Goal: Navigation & Orientation: Find specific page/section

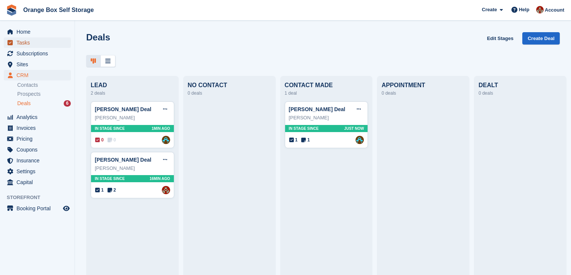
click at [20, 43] on span "Tasks" at bounding box center [38, 42] width 45 height 10
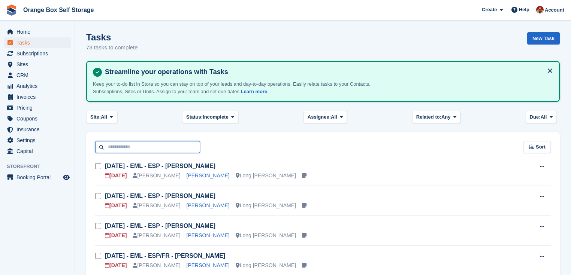
click at [132, 151] on input "text" at bounding box center [147, 147] width 105 height 12
type input "****"
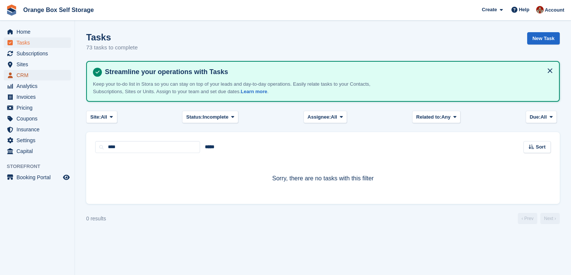
click at [24, 78] on span "CRM" at bounding box center [38, 75] width 45 height 10
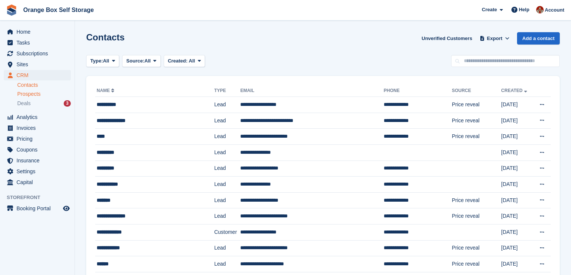
click at [33, 94] on span "Prospects" at bounding box center [28, 94] width 23 height 7
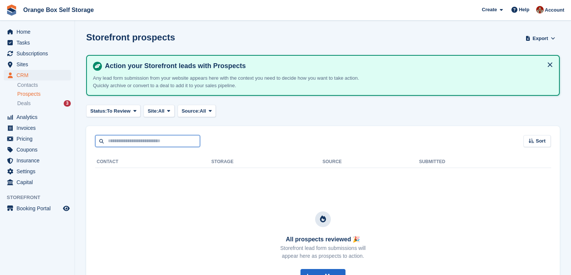
click at [130, 145] on input "text" at bounding box center [147, 141] width 105 height 12
click at [126, 111] on span "To Review" at bounding box center [119, 110] width 24 height 7
click at [115, 140] on link "Archived" at bounding box center [122, 142] width 65 height 13
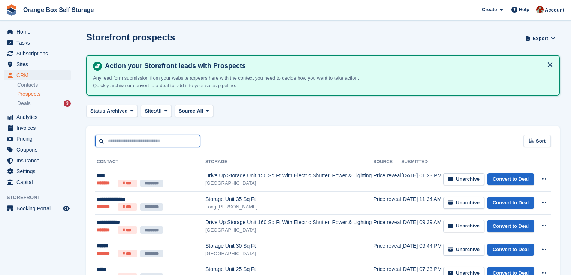
click at [127, 142] on input "text" at bounding box center [147, 141] width 105 height 12
type input "****"
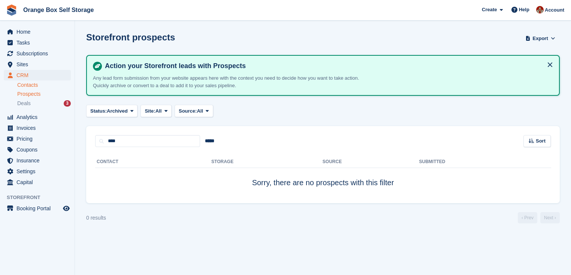
click at [24, 84] on link "Contacts" at bounding box center [44, 85] width 54 height 7
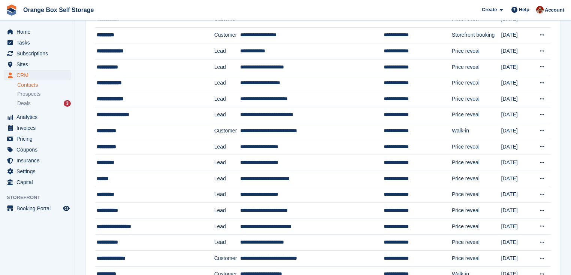
scroll to position [419, 0]
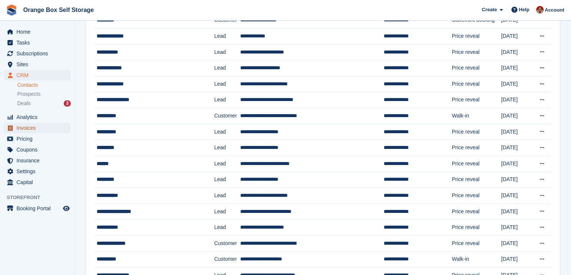
click at [27, 132] on span "Invoices" at bounding box center [38, 128] width 45 height 10
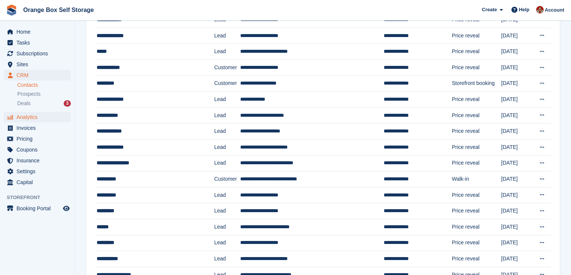
scroll to position [330, 0]
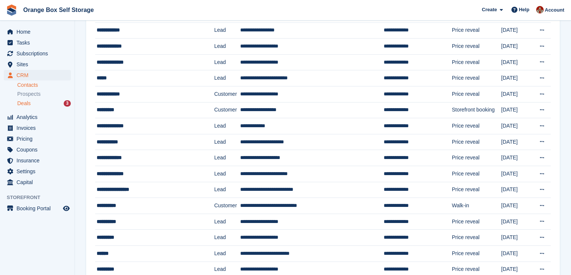
click at [34, 100] on div "Deals 3" at bounding box center [44, 103] width 54 height 7
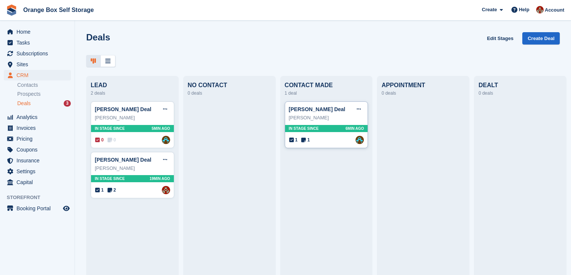
click at [331, 119] on div "[PERSON_NAME]" at bounding box center [326, 117] width 75 height 7
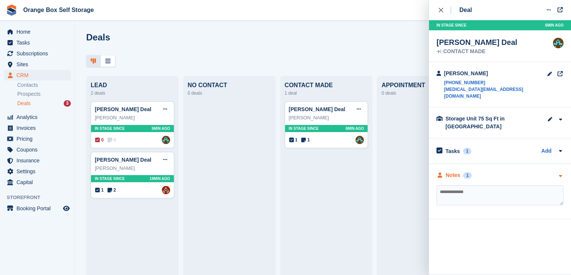
click at [469, 172] on div "Notes 1" at bounding box center [453, 176] width 35 height 8
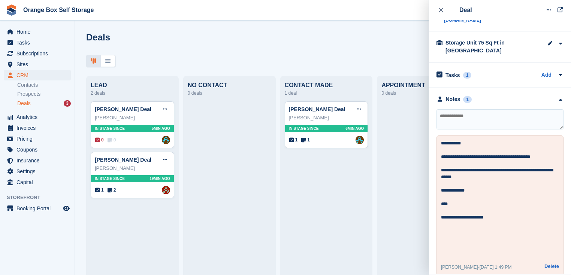
scroll to position [78, 0]
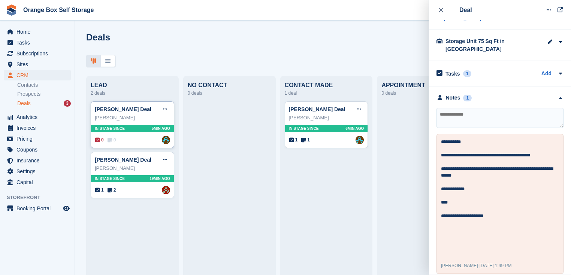
click at [128, 117] on div "[PERSON_NAME]" at bounding box center [132, 117] width 75 height 7
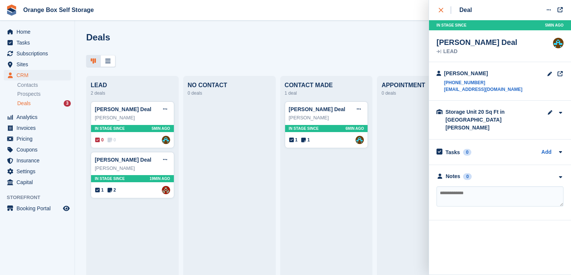
click at [440, 10] on icon "close" at bounding box center [441, 10] width 4 height 4
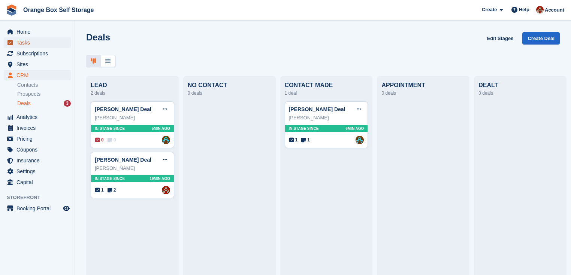
click at [22, 42] on span "Tasks" at bounding box center [38, 42] width 45 height 10
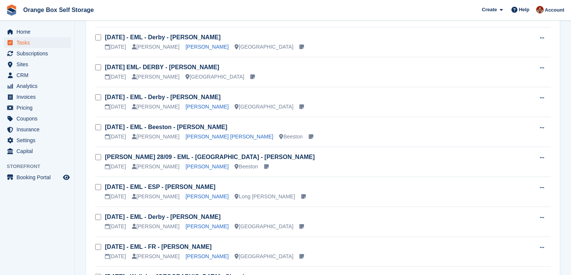
scroll to position [539, 0]
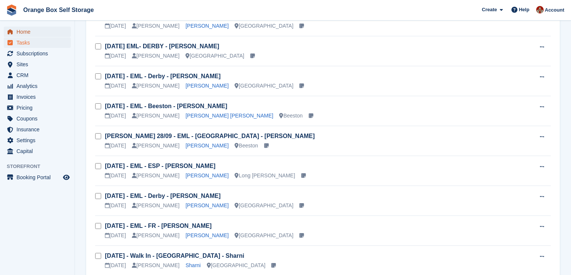
click at [18, 34] on span "Home" at bounding box center [38, 32] width 45 height 10
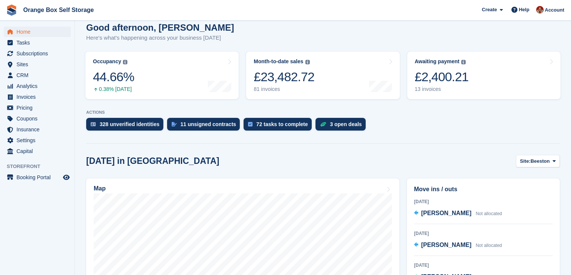
scroll to position [60, 0]
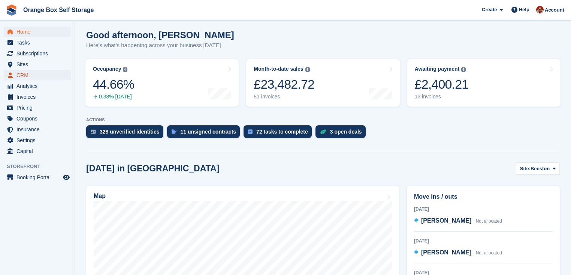
click at [16, 75] on span "CRM" at bounding box center [38, 75] width 45 height 10
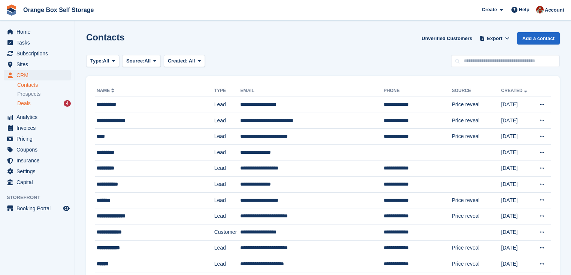
click at [22, 105] on span "Deals" at bounding box center [23, 103] width 13 height 7
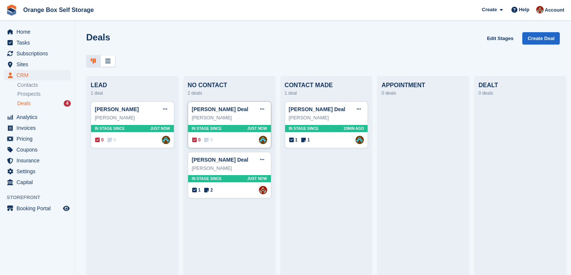
click at [243, 117] on div "Mark Bates" at bounding box center [229, 117] width 75 height 7
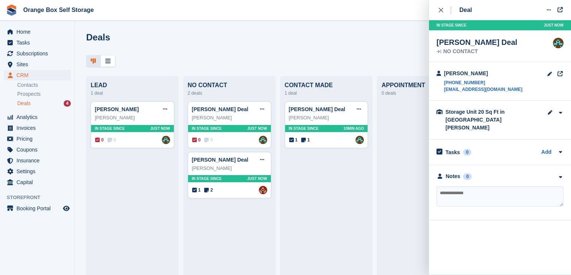
click at [315, 223] on div "Stephen Plummer Deal Edit deal Mark as won Mark as lost Delete deal Stephen Plu…" at bounding box center [327, 185] width 84 height 168
click at [125, 117] on div "Toby" at bounding box center [132, 117] width 75 height 7
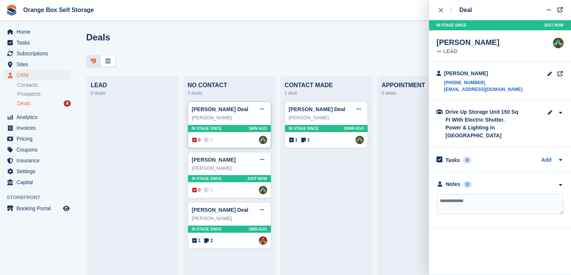
click at [237, 114] on div "Mark Bates Deal Edit deal Mark as won Mark as lost Delete deal" at bounding box center [229, 109] width 75 height 11
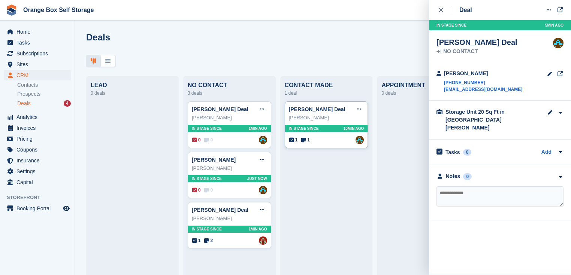
click at [336, 117] on div "Stephen Plummer" at bounding box center [326, 117] width 75 height 7
click at [509, 146] on div "Tasks 1 Add" at bounding box center [499, 151] width 127 height 10
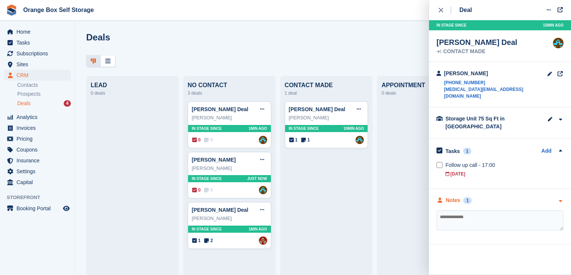
click at [490, 197] on div "Notes 1" at bounding box center [499, 201] width 127 height 8
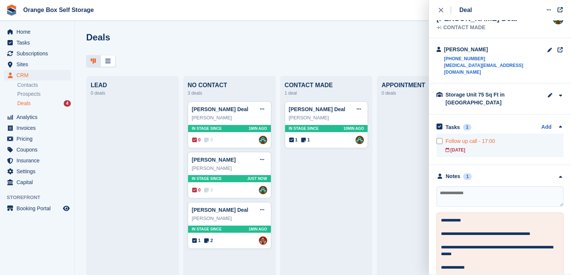
scroll to position [90, 0]
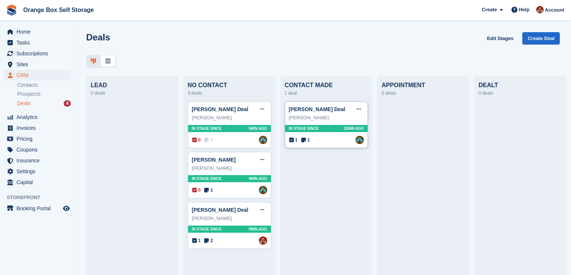
click at [337, 117] on div "[PERSON_NAME]" at bounding box center [326, 117] width 75 height 7
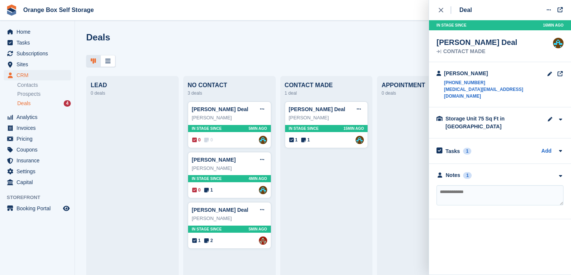
click at [330, 201] on div "Stephen Plummer Deal Edit deal Mark as won Mark as lost Delete deal Stephen Plu…" at bounding box center [327, 185] width 84 height 168
click at [108, 63] on icon at bounding box center [107, 61] width 5 height 6
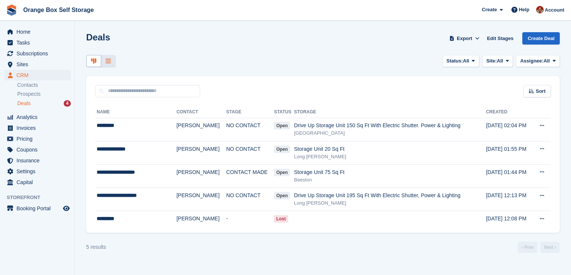
click at [91, 60] on icon at bounding box center [93, 61] width 5 height 6
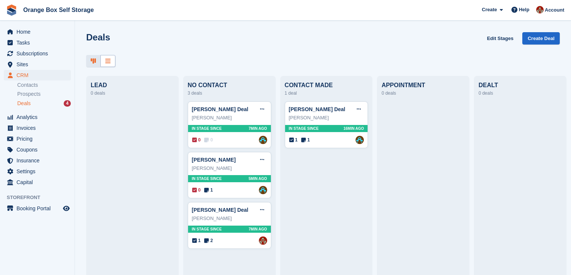
click at [106, 63] on icon at bounding box center [107, 61] width 5 height 6
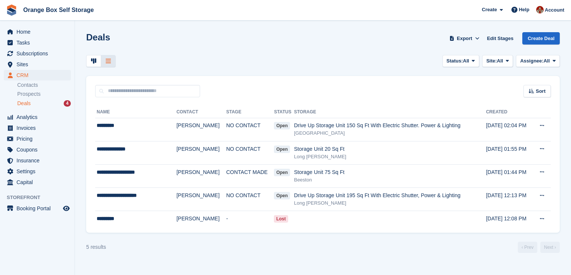
click at [24, 103] on span "Deals" at bounding box center [23, 103] width 13 height 7
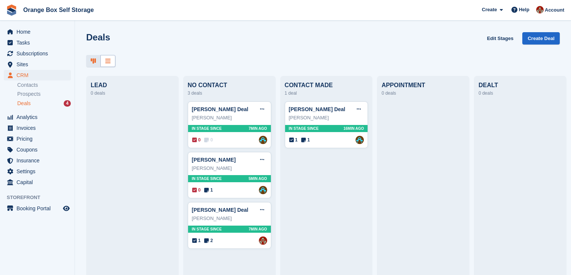
click at [104, 59] on div at bounding box center [107, 61] width 15 height 12
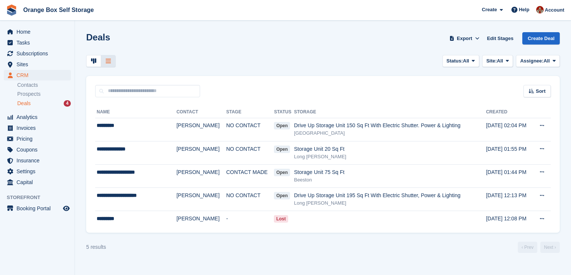
click at [91, 61] on icon at bounding box center [93, 61] width 5 height 6
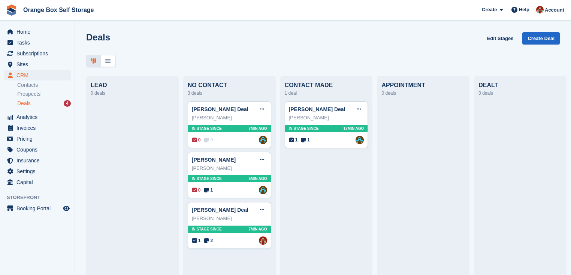
click at [30, 105] on div "Deals 4" at bounding box center [44, 103] width 54 height 7
click at [231, 188] on div "0 1 Assigned to Mike" at bounding box center [229, 190] width 75 height 8
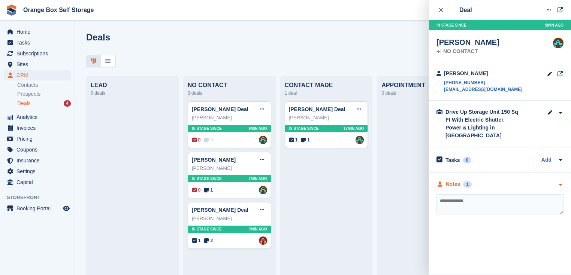
click at [524, 181] on div "Notes 1" at bounding box center [499, 185] width 127 height 8
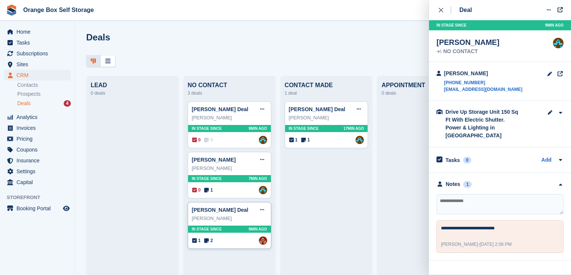
click at [231, 217] on div "Siobhan Stammers" at bounding box center [229, 218] width 75 height 7
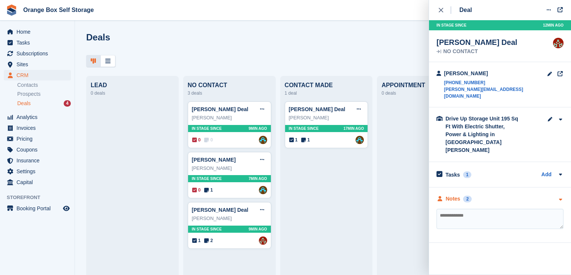
click at [494, 195] on div "Notes 2" at bounding box center [499, 199] width 127 height 8
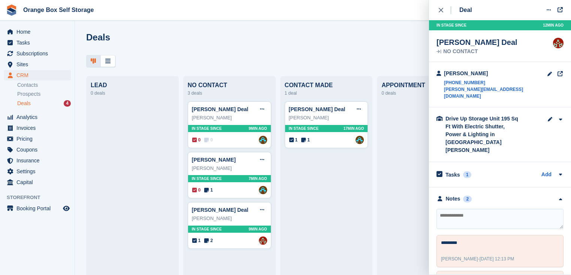
click at [23, 105] on span "Deals" at bounding box center [23, 103] width 13 height 7
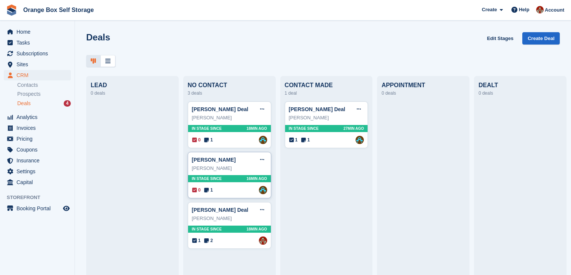
click at [237, 168] on div "Toby" at bounding box center [229, 168] width 75 height 7
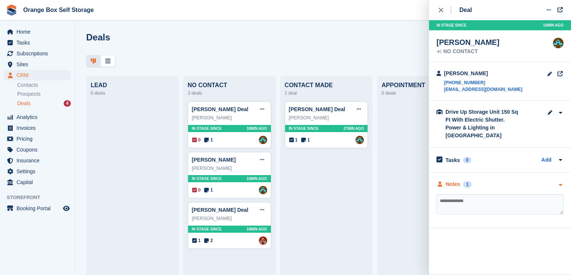
click at [455, 181] on div "Notes" at bounding box center [453, 185] width 15 height 8
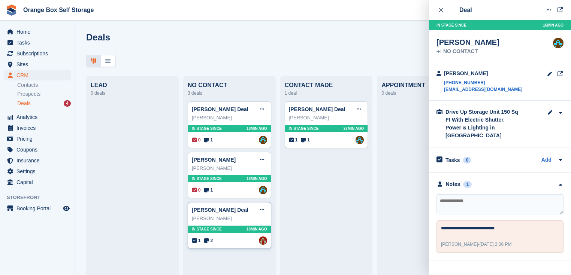
click at [238, 219] on div "Siobhan Stammers" at bounding box center [229, 218] width 75 height 7
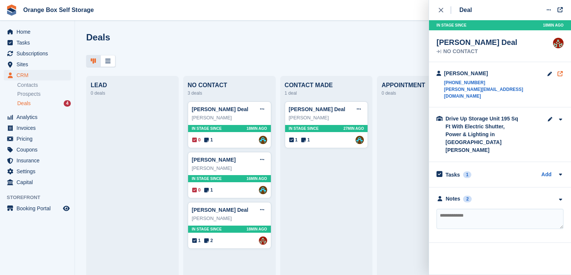
click at [561, 74] on icon at bounding box center [560, 73] width 7 height 0
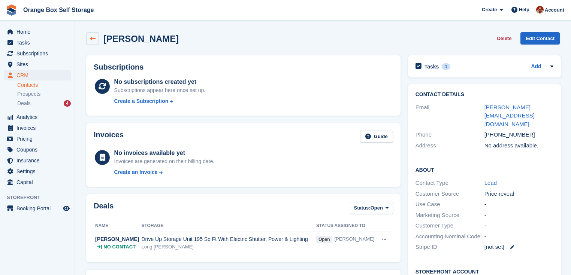
click at [93, 37] on icon at bounding box center [93, 39] width 6 height 6
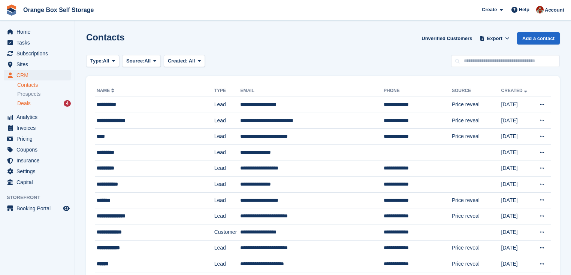
click at [28, 105] on span "Deals" at bounding box center [23, 103] width 13 height 7
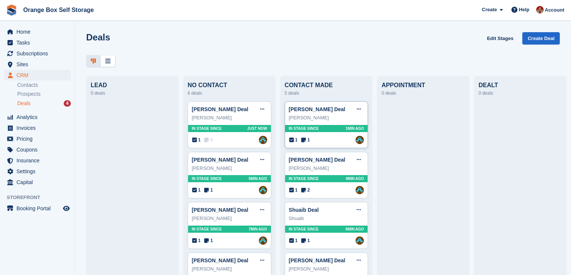
click at [334, 117] on div "[PERSON_NAME]" at bounding box center [326, 117] width 75 height 7
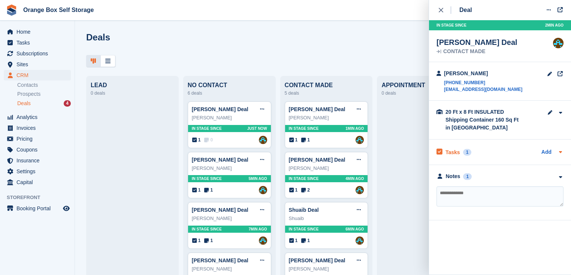
click at [485, 152] on div "Tasks 1 Add" at bounding box center [499, 152] width 127 height 10
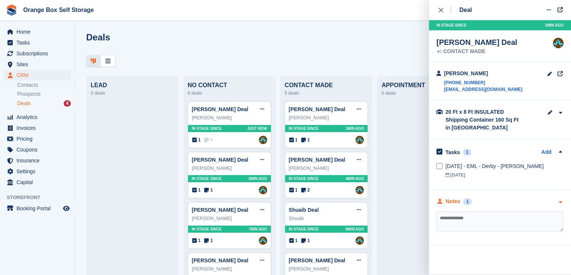
click at [496, 204] on div "Notes 1" at bounding box center [499, 202] width 127 height 8
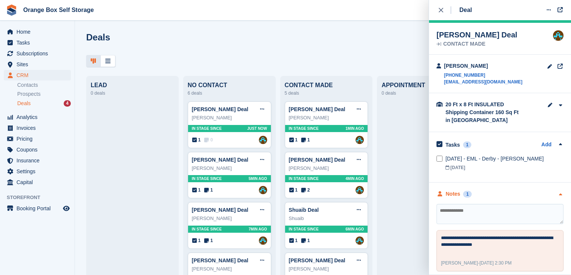
scroll to position [12, 0]
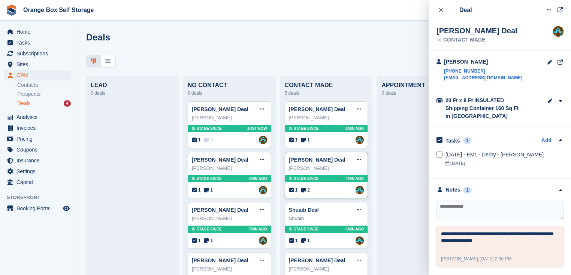
click at [330, 171] on div "Scott Rathbone" at bounding box center [326, 168] width 75 height 7
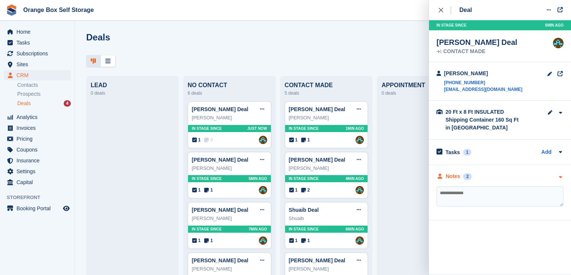
click at [517, 174] on div "Notes 2" at bounding box center [499, 177] width 127 height 8
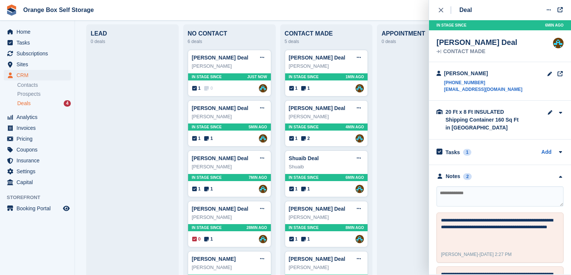
scroll to position [60, 0]
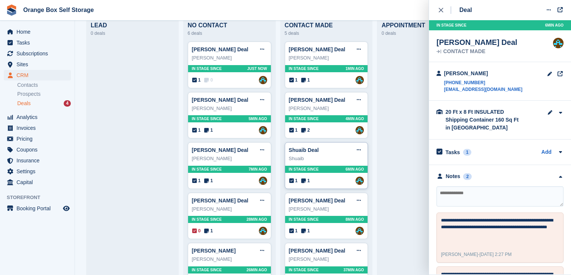
click at [322, 154] on div "Shuaib Deal Edit deal Mark as won Mark as lost Delete deal" at bounding box center [326, 150] width 75 height 11
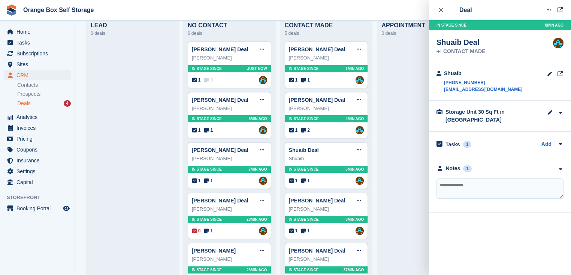
click at [493, 157] on div "**********" at bounding box center [500, 184] width 142 height 55
click at [494, 165] on div "Notes 1" at bounding box center [499, 169] width 127 height 8
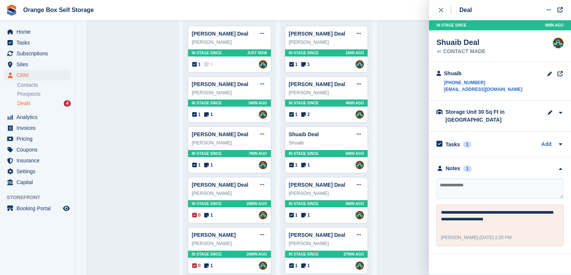
scroll to position [90, 0]
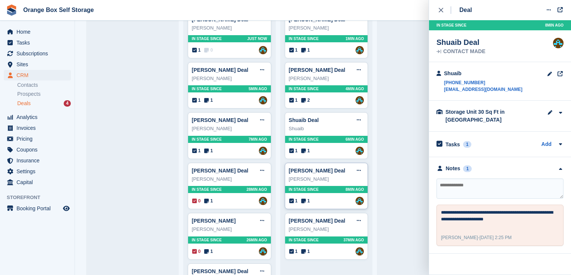
click at [329, 180] on div "Bethany ashmore" at bounding box center [326, 179] width 75 height 7
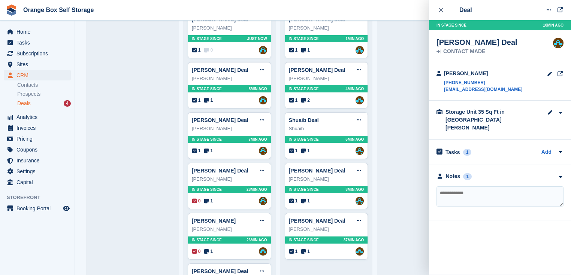
click at [483, 173] on div "**********" at bounding box center [500, 192] width 142 height 55
click at [482, 173] on div "Notes 1" at bounding box center [499, 177] width 127 height 8
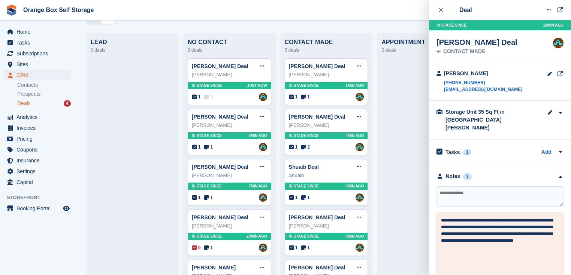
scroll to position [0, 0]
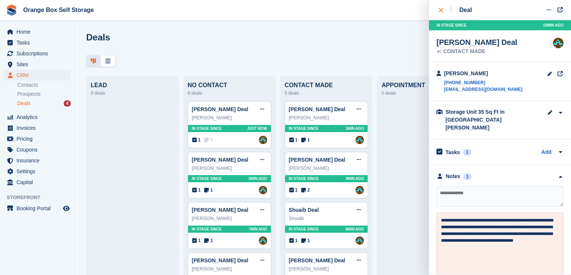
click at [441, 8] on icon "close" at bounding box center [441, 10] width 4 height 4
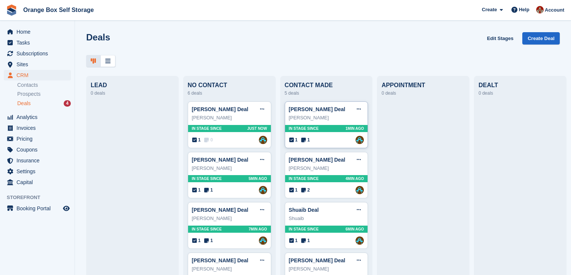
click at [331, 118] on div "[PERSON_NAME]" at bounding box center [326, 117] width 75 height 7
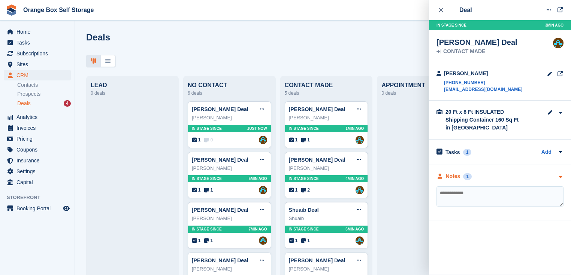
click at [458, 178] on div "Notes" at bounding box center [453, 177] width 15 height 8
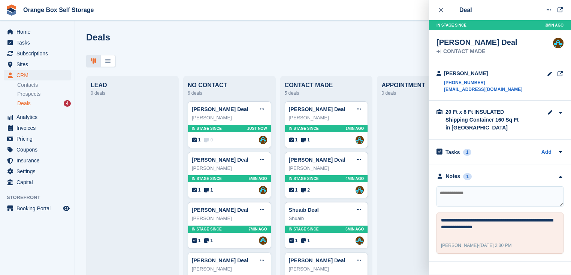
click at [404, 210] on div at bounding box center [423, 252] width 84 height 302
click at [442, 5] on button "close" at bounding box center [444, 10] width 17 height 20
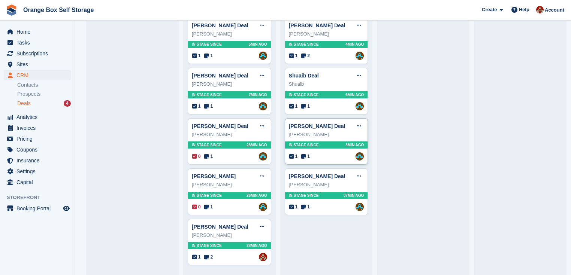
scroll to position [135, 0]
click at [331, 184] on div "[PERSON_NAME]" at bounding box center [326, 184] width 75 height 7
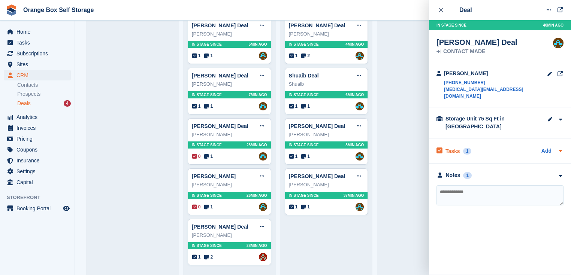
click at [484, 146] on div "Tasks 1 Add" at bounding box center [499, 151] width 127 height 10
click at [496, 197] on div "Notes 1" at bounding box center [499, 201] width 127 height 8
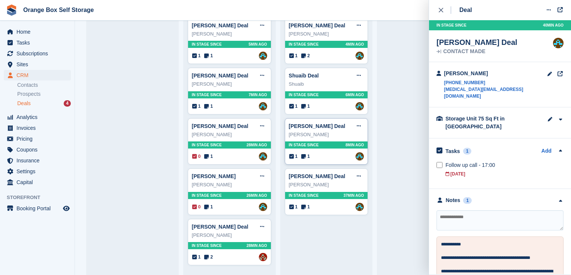
click at [330, 136] on div "[PERSON_NAME]" at bounding box center [326, 134] width 75 height 7
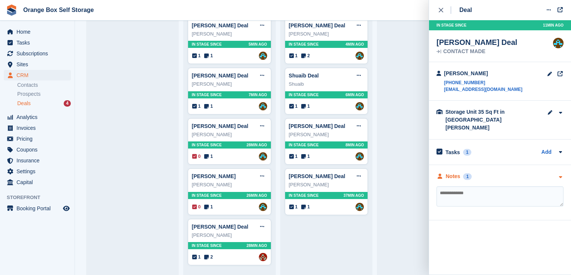
click at [517, 173] on div "Notes 1" at bounding box center [499, 177] width 127 height 8
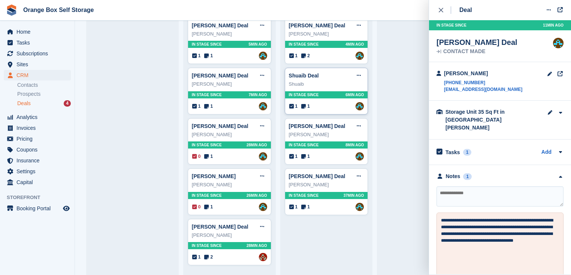
click at [327, 84] on div "Shuaib" at bounding box center [326, 84] width 75 height 7
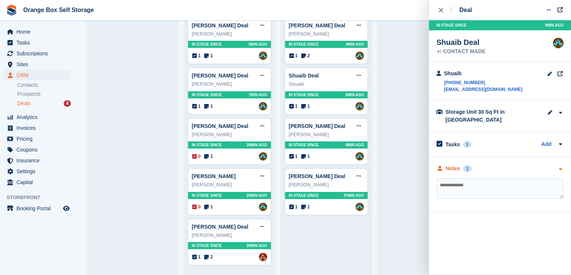
click at [480, 165] on div "Notes 1" at bounding box center [499, 169] width 127 height 8
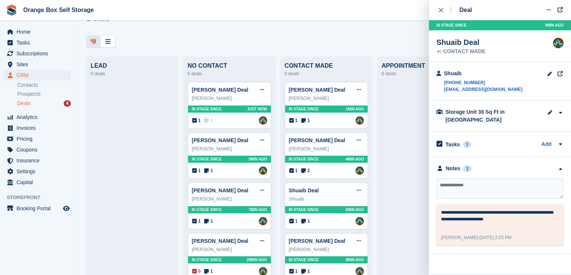
scroll to position [15, 0]
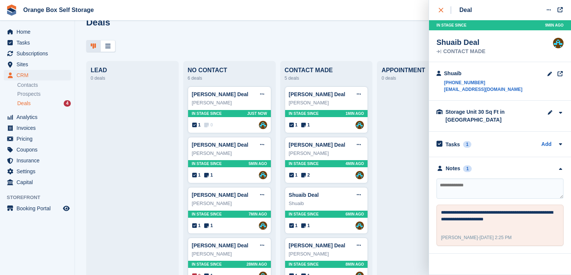
click at [441, 10] on icon "close" at bounding box center [441, 10] width 4 height 4
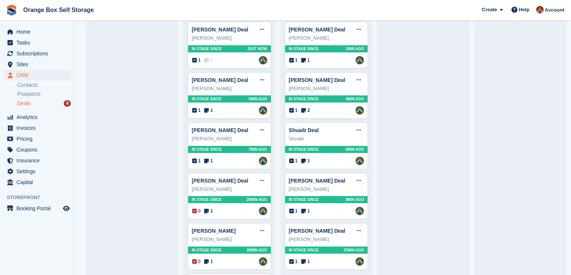
scroll to position [0, 0]
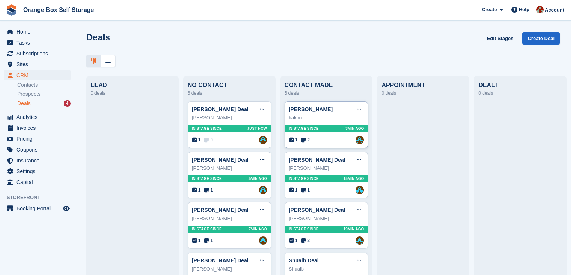
click at [318, 137] on div "1 2 Assigned to Mike" at bounding box center [326, 140] width 75 height 8
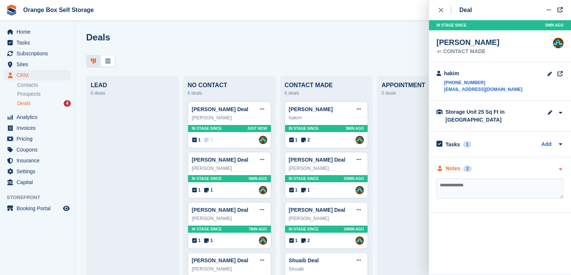
click at [521, 165] on div "Notes 2" at bounding box center [499, 169] width 127 height 8
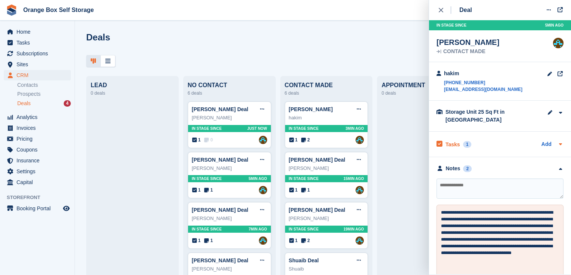
click at [487, 139] on div "Tasks 1 Add" at bounding box center [499, 144] width 127 height 10
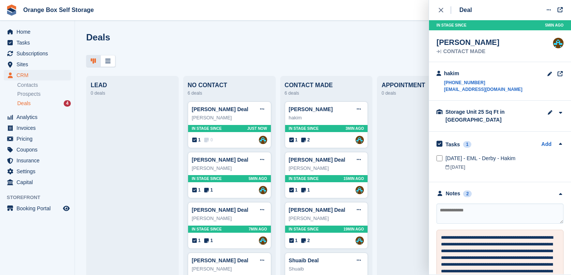
click at [400, 149] on div at bounding box center [423, 252] width 84 height 302
click at [440, 11] on icon "close" at bounding box center [441, 10] width 4 height 4
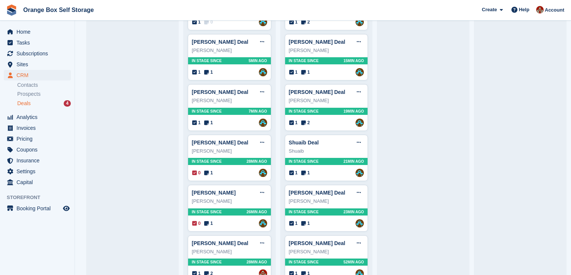
scroll to position [135, 0]
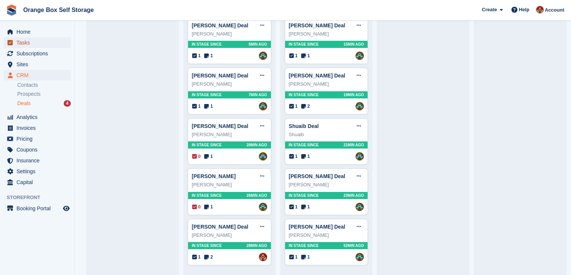
click at [19, 45] on span "Tasks" at bounding box center [38, 42] width 45 height 10
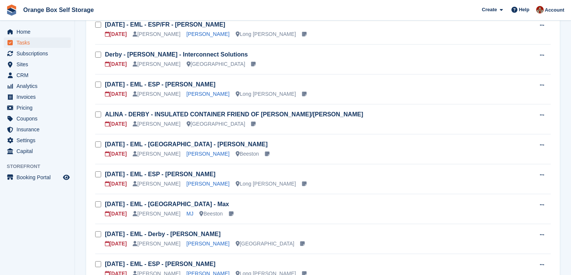
scroll to position [210, 0]
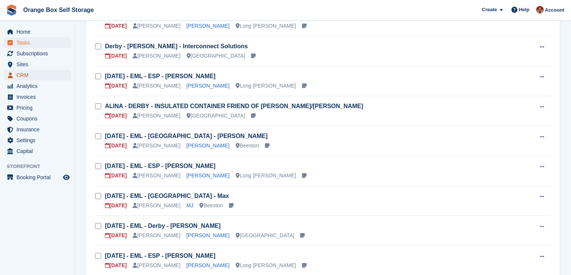
click at [24, 75] on span "CRM" at bounding box center [38, 75] width 45 height 10
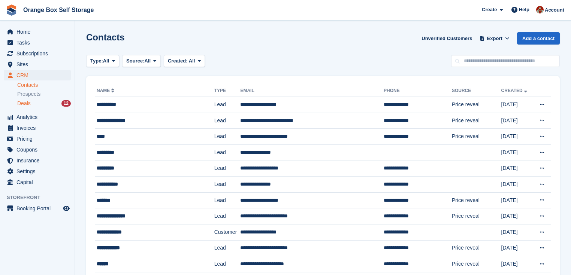
click at [22, 104] on span "Deals" at bounding box center [23, 103] width 13 height 7
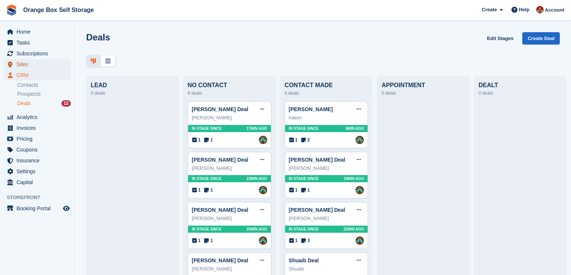
click at [23, 63] on span "Sites" at bounding box center [38, 64] width 45 height 10
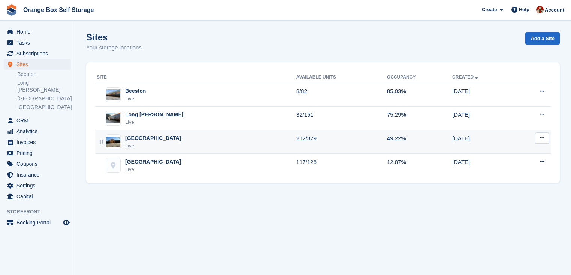
click at [166, 140] on div "Derby Live" at bounding box center [197, 141] width 200 height 15
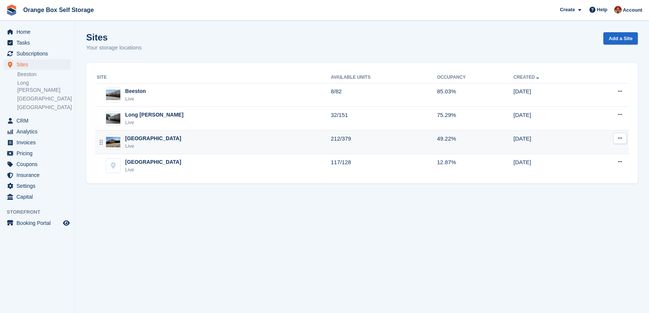
click at [152, 145] on div "Derby Live" at bounding box center [214, 141] width 234 height 15
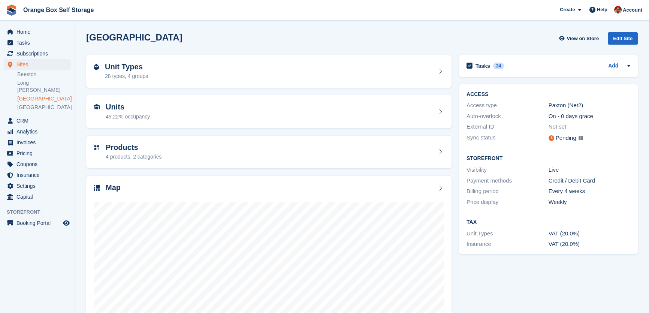
click at [30, 95] on link "[GEOGRAPHIC_DATA]" at bounding box center [44, 98] width 54 height 7
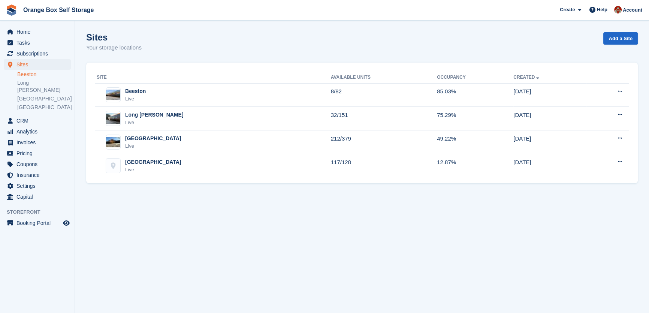
click at [31, 72] on link "Beeston" at bounding box center [44, 74] width 54 height 7
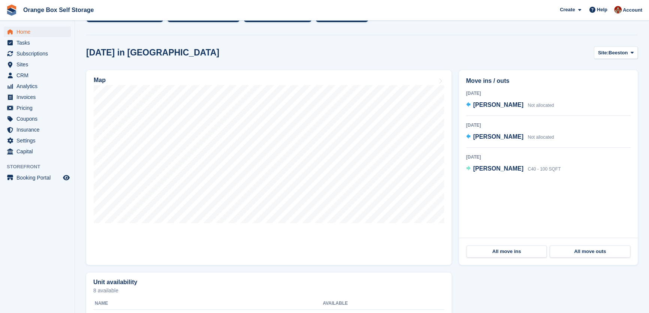
scroll to position [110, 0]
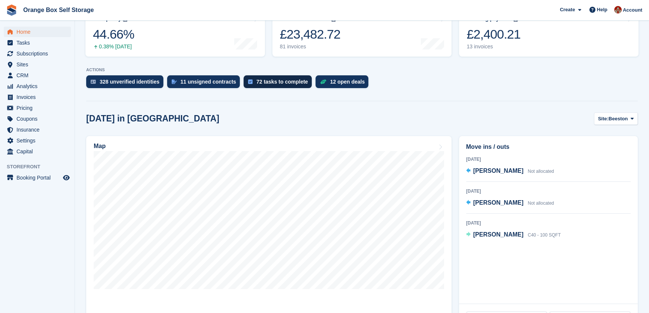
click at [267, 81] on div "72 tasks to complete" at bounding box center [282, 82] width 52 height 6
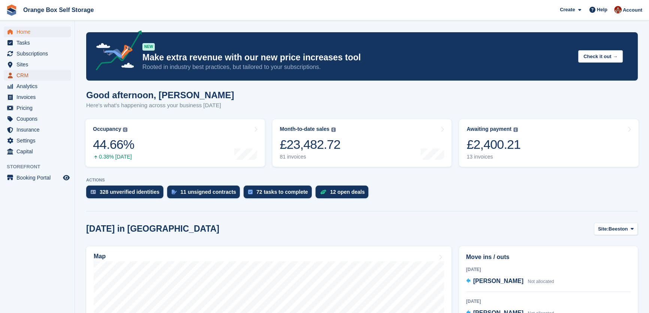
click at [25, 76] on span "CRM" at bounding box center [38, 75] width 45 height 10
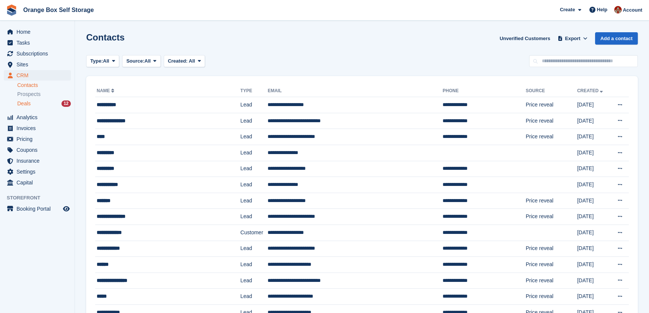
click at [21, 106] on span "Deals" at bounding box center [23, 103] width 13 height 7
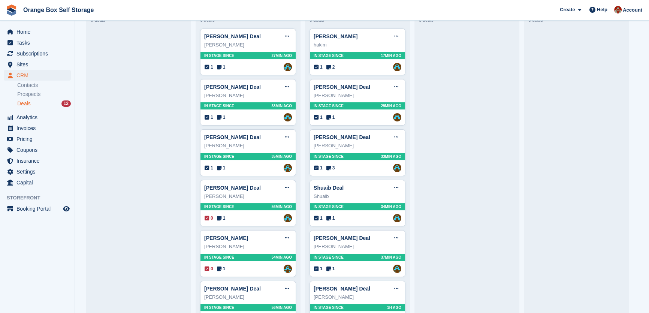
scroll to position [97, 0]
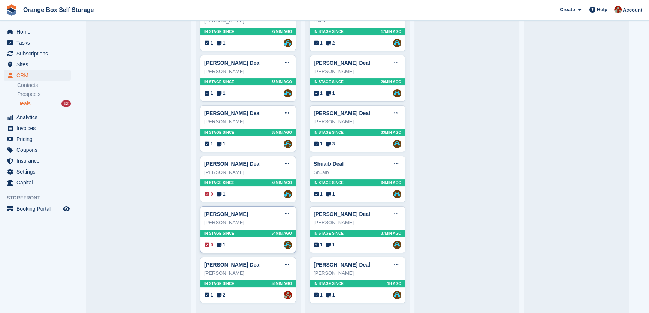
click at [246, 217] on div "[PERSON_NAME] Edit deal [PERSON_NAME] as won [PERSON_NAME] as lost Delete deal" at bounding box center [248, 213] width 88 height 11
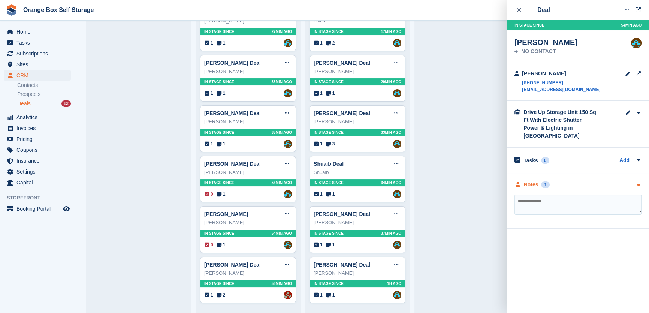
click at [533, 181] on div "Notes" at bounding box center [531, 185] width 15 height 8
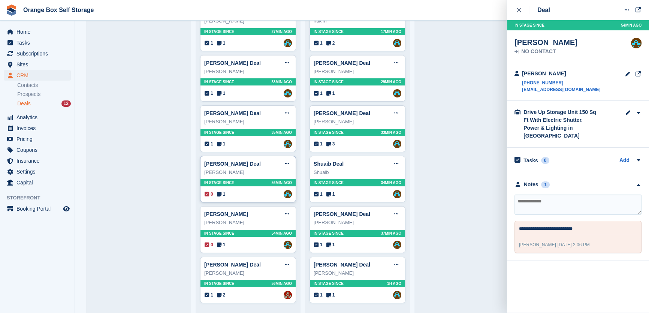
click at [261, 171] on div "Mark Bates" at bounding box center [248, 172] width 88 height 7
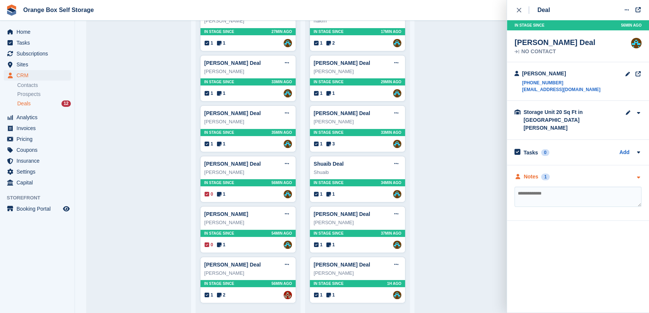
click at [599, 173] on div "Notes 1" at bounding box center [577, 177] width 127 height 8
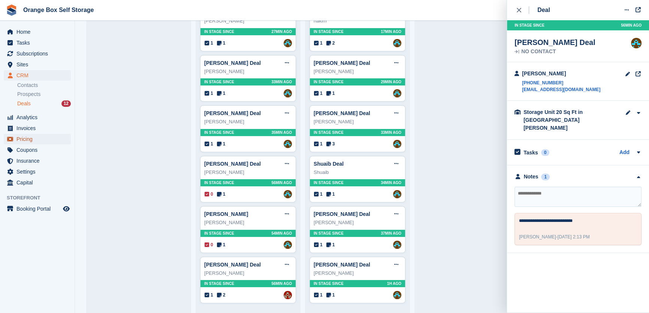
click at [27, 142] on span "Pricing" at bounding box center [38, 139] width 45 height 10
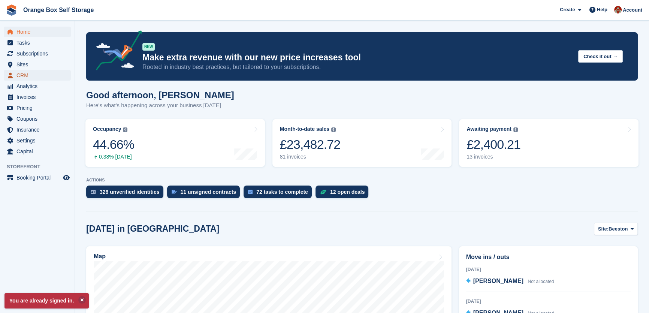
click at [22, 76] on span "CRM" at bounding box center [38, 75] width 45 height 10
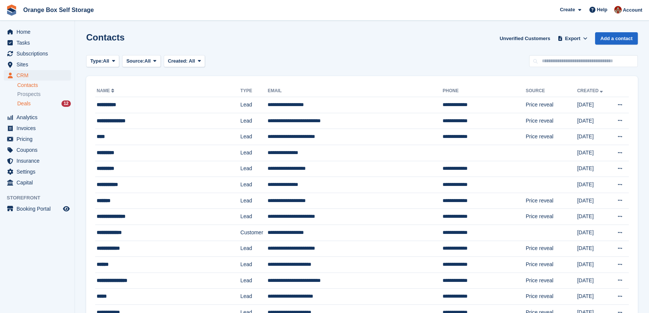
click at [21, 103] on span "Deals" at bounding box center [23, 103] width 13 height 7
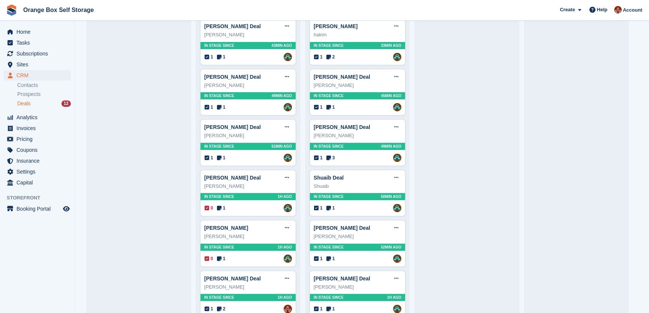
scroll to position [97, 0]
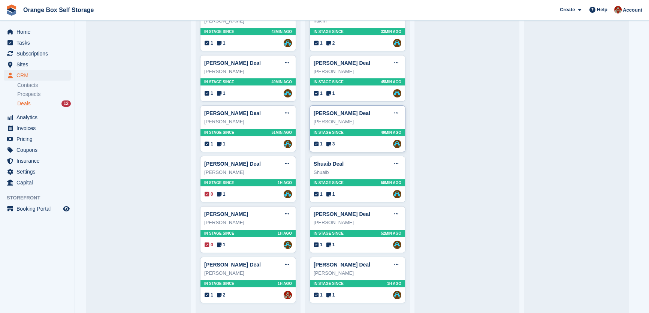
click at [367, 119] on div "[PERSON_NAME]" at bounding box center [357, 121] width 88 height 7
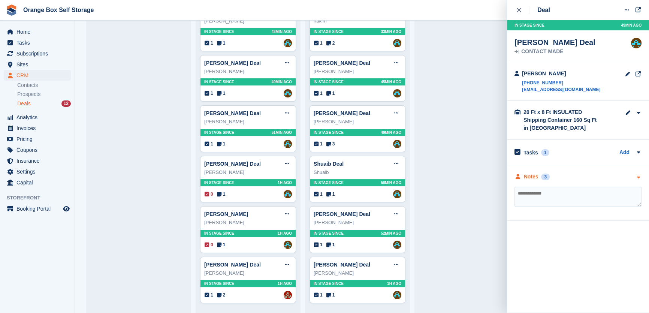
click at [553, 177] on div "Notes 3" at bounding box center [577, 177] width 127 height 8
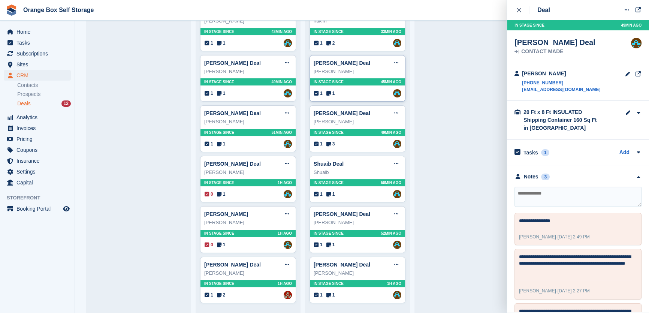
click at [352, 72] on div "[PERSON_NAME]" at bounding box center [357, 71] width 88 height 7
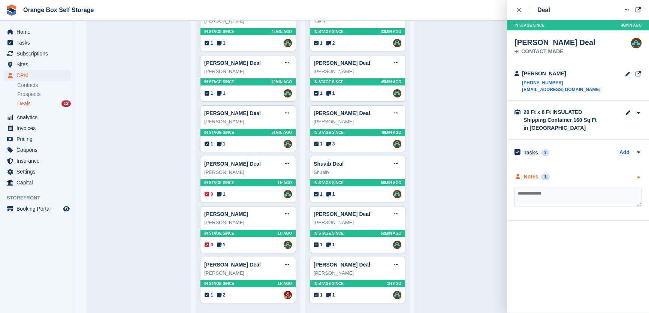
click at [570, 178] on div "Notes 1" at bounding box center [577, 177] width 127 height 8
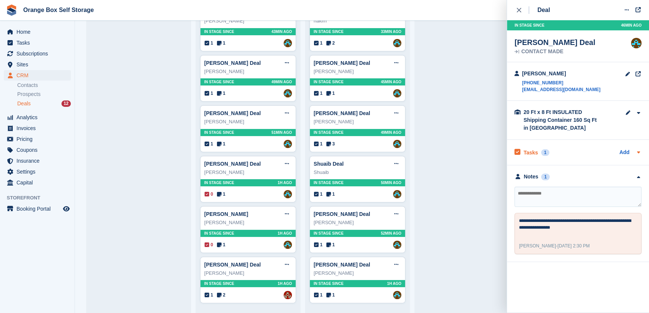
click at [568, 152] on div "Tasks 1 Add" at bounding box center [577, 152] width 127 height 10
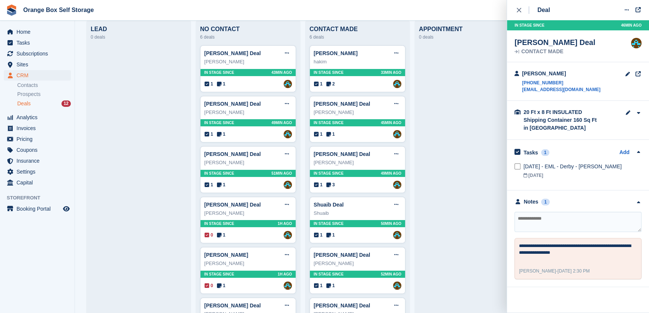
scroll to position [0, 0]
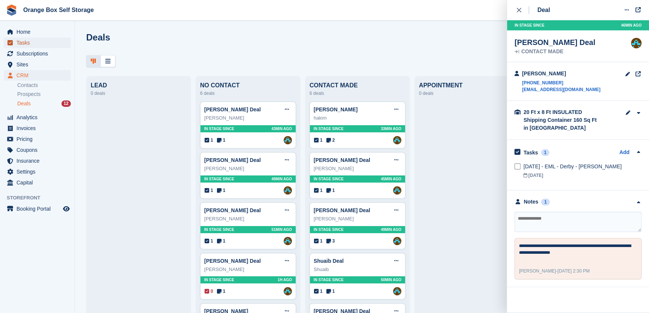
click at [25, 43] on span "Tasks" at bounding box center [38, 42] width 45 height 10
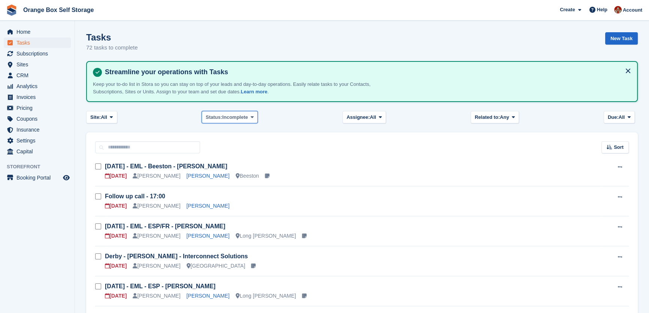
click at [242, 117] on span "Incomplete" at bounding box center [235, 116] width 26 height 7
click at [225, 131] on link "All" at bounding box center [237, 134] width 65 height 13
click at [13, 73] on span "menu" at bounding box center [10, 75] width 9 height 9
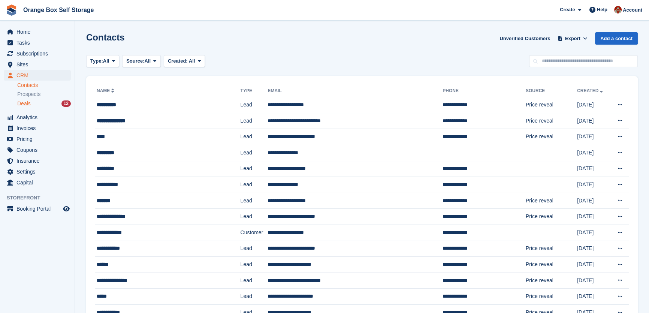
click at [30, 102] on div "Deals 12" at bounding box center [44, 103] width 54 height 7
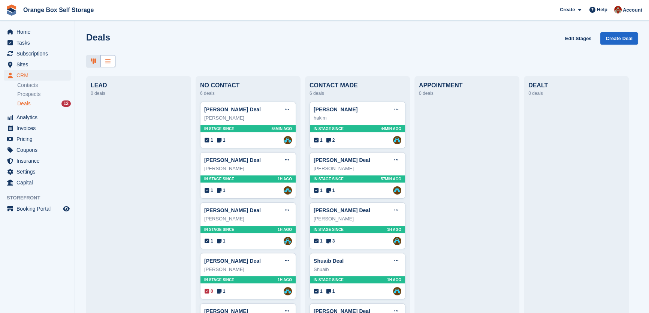
click at [104, 63] on div at bounding box center [107, 61] width 15 height 12
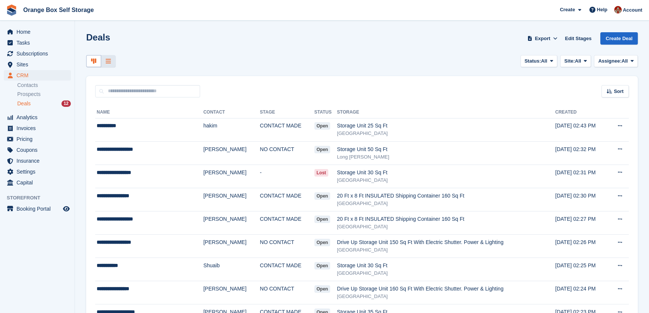
click at [91, 60] on icon at bounding box center [93, 61] width 5 height 6
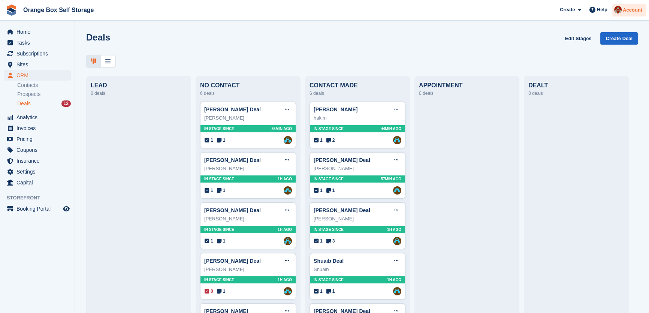
click at [630, 8] on span "Account" at bounding box center [631, 9] width 19 height 7
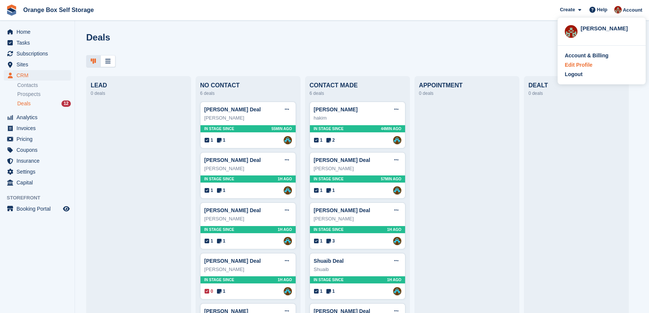
click at [582, 63] on div "Edit Profile" at bounding box center [578, 65] width 28 height 8
